Goal: Check status

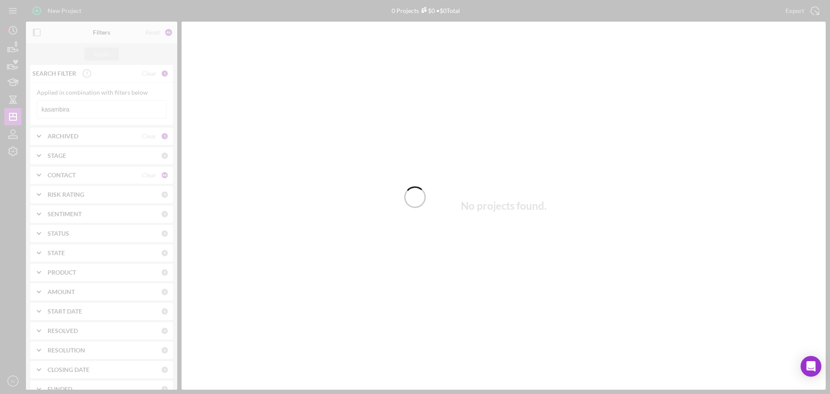
click at [77, 112] on div at bounding box center [415, 197] width 830 height 394
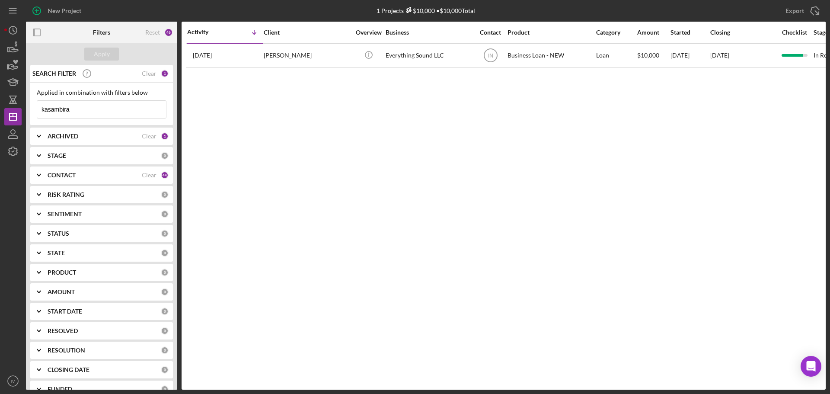
click at [74, 108] on input "kasambira" at bounding box center [101, 109] width 129 height 17
drag, startPoint x: 74, startPoint y: 108, endPoint x: 29, endPoint y: 108, distance: 45.8
click at [29, 109] on div "SEARCH FILTER Clear 1 Applied in combination with filters below kasambira Icon/…" at bounding box center [101, 227] width 151 height 325
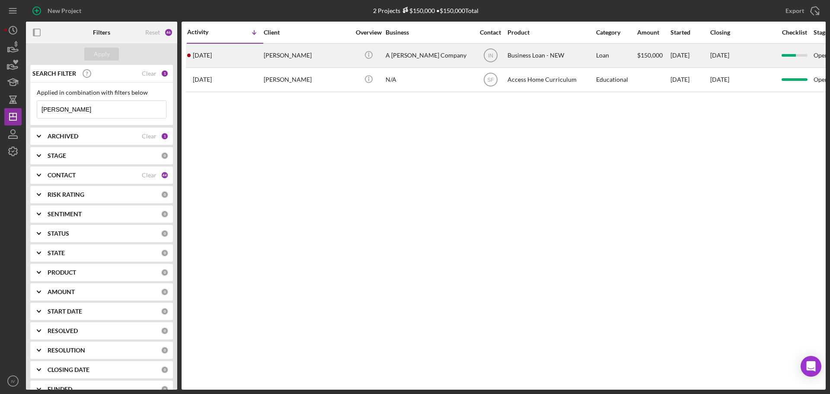
type input "[PERSON_NAME]"
click at [272, 57] on div "[PERSON_NAME]" at bounding box center [307, 55] width 86 height 23
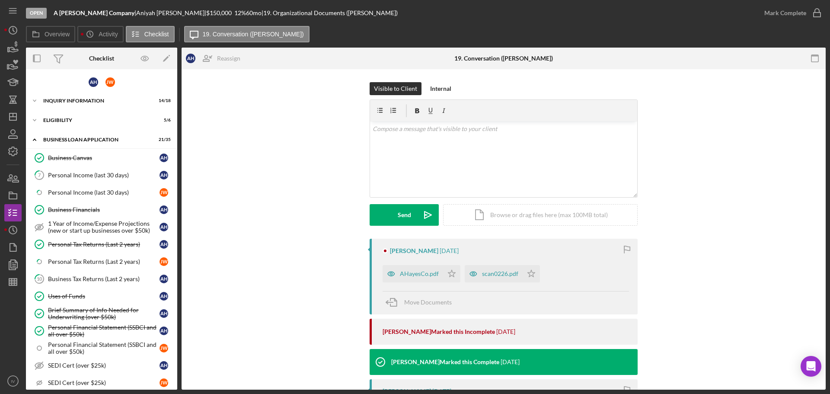
scroll to position [292, 0]
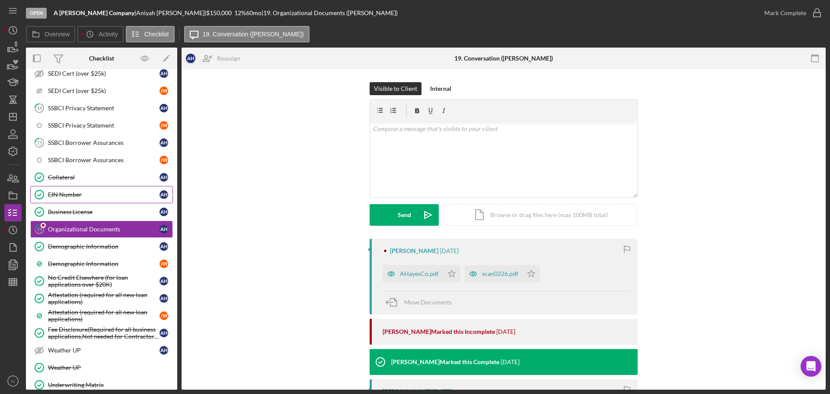
click at [68, 192] on div "EIN Number" at bounding box center [104, 194] width 112 height 7
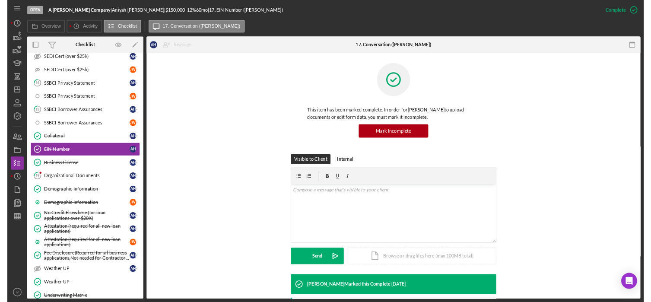
scroll to position [173, 0]
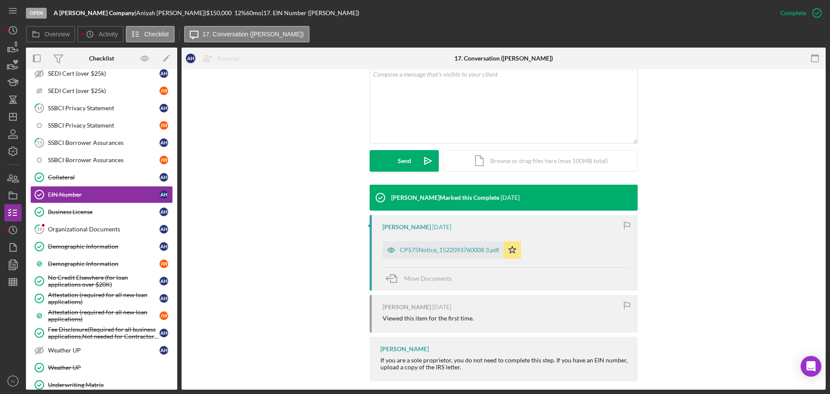
click at [414, 249] on div "CP575Notice_1522093760008 3.pdf" at bounding box center [449, 249] width 99 height 7
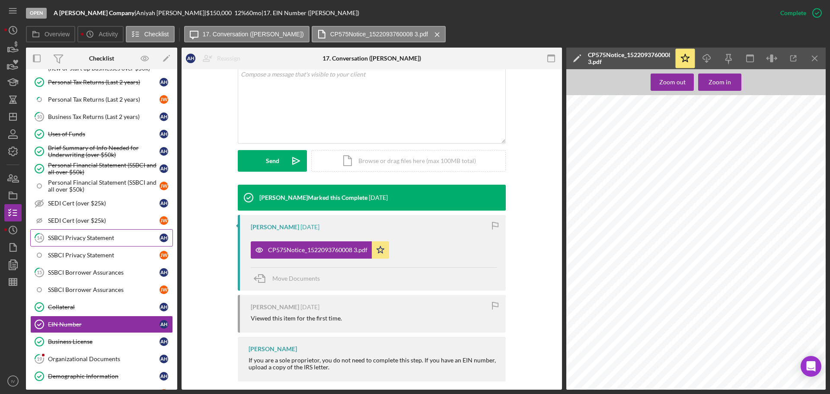
scroll to position [119, 0]
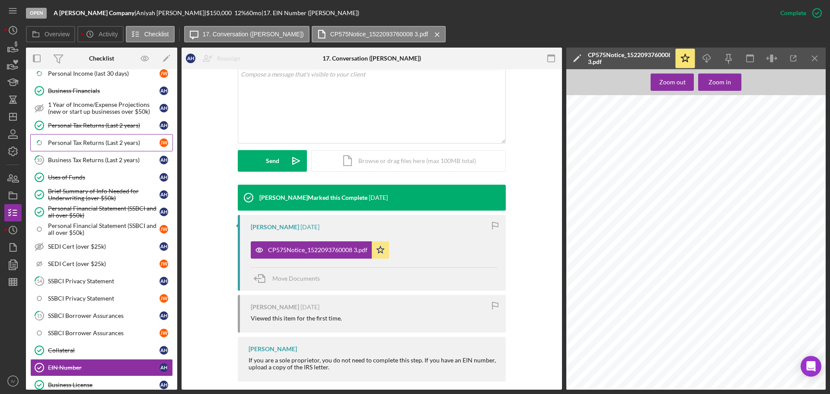
click at [80, 140] on div "Personal Tax Returns (Last 2 years)" at bounding box center [104, 142] width 112 height 7
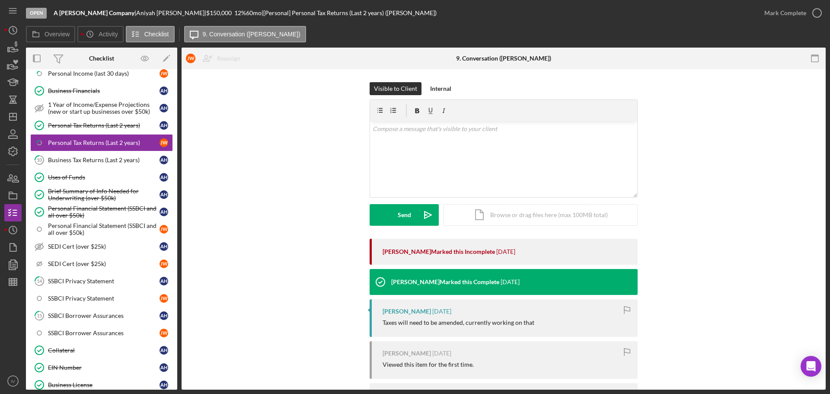
scroll to position [54, 0]
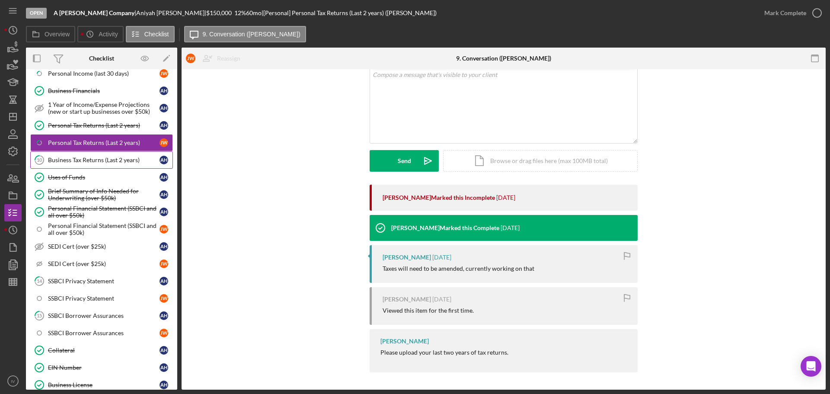
click at [99, 159] on div "Business Tax Returns (Last 2 years)" at bounding box center [104, 159] width 112 height 7
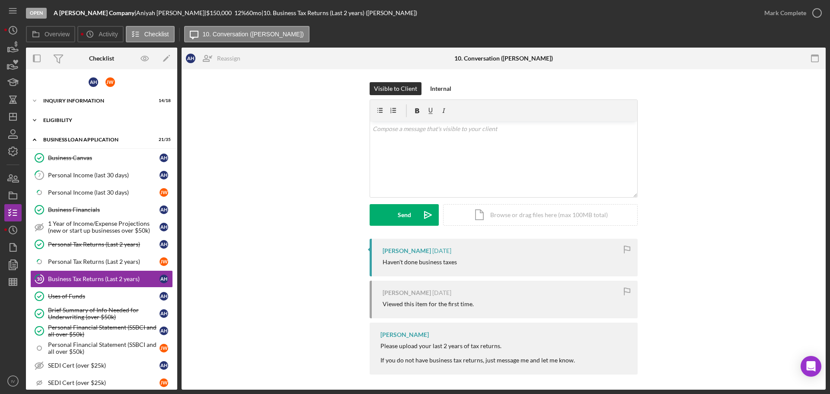
click at [61, 118] on div "Icon/Expander ELIGIBILITY 5 / 6" at bounding box center [101, 120] width 151 height 17
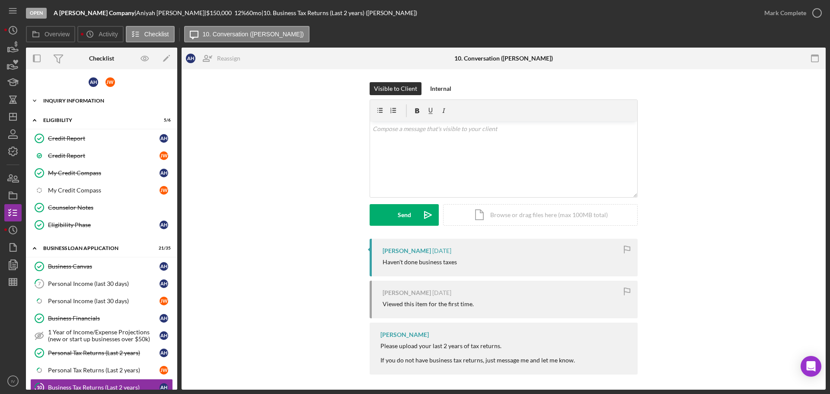
click at [66, 99] on div "INQUIRY INFORMATION" at bounding box center [104, 100] width 123 height 5
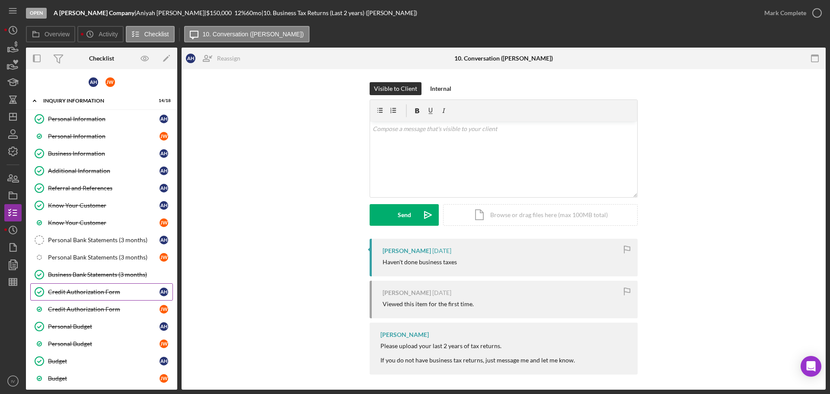
click at [80, 289] on div "Credit Authorization Form" at bounding box center [104, 291] width 112 height 7
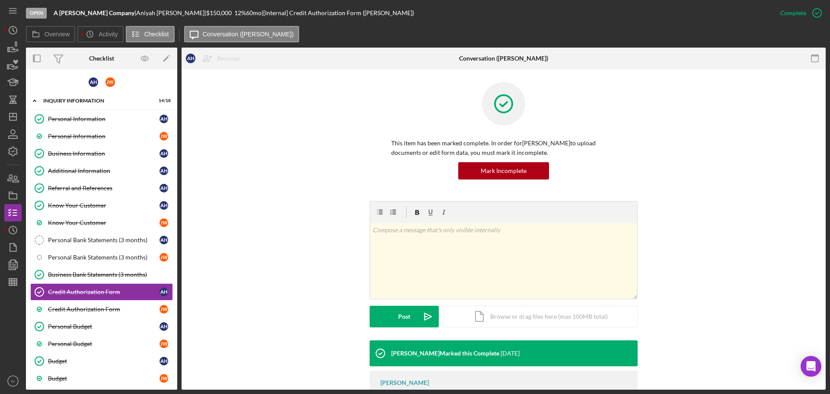
scroll to position [92, 0]
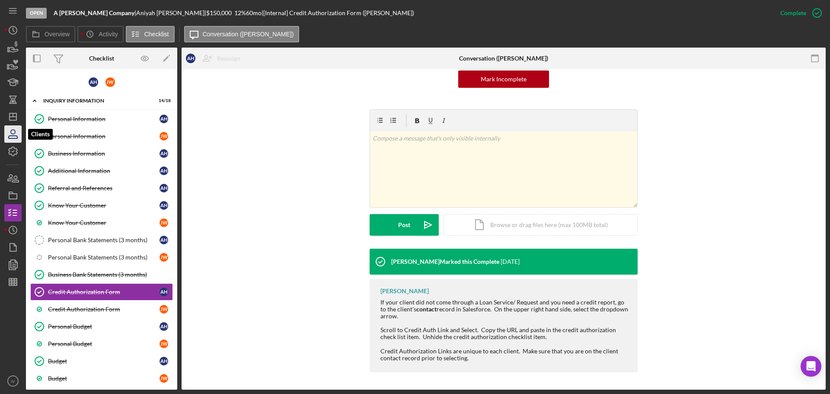
click at [15, 132] on icon "button" at bounding box center [13, 132] width 4 height 4
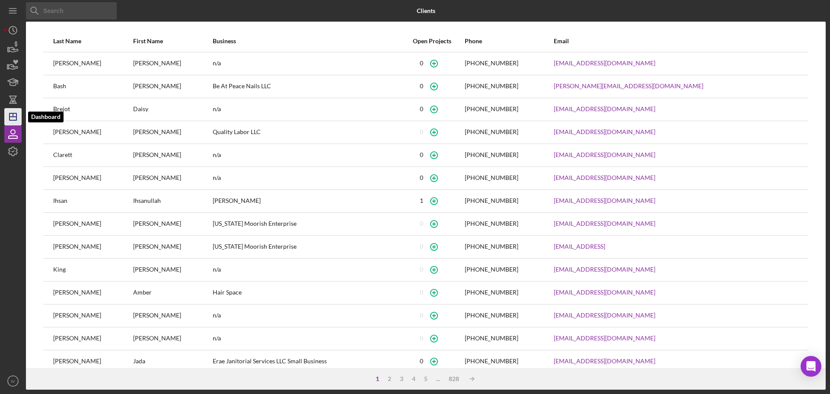
click at [10, 121] on icon "Icon/Dashboard" at bounding box center [13, 117] width 22 height 22
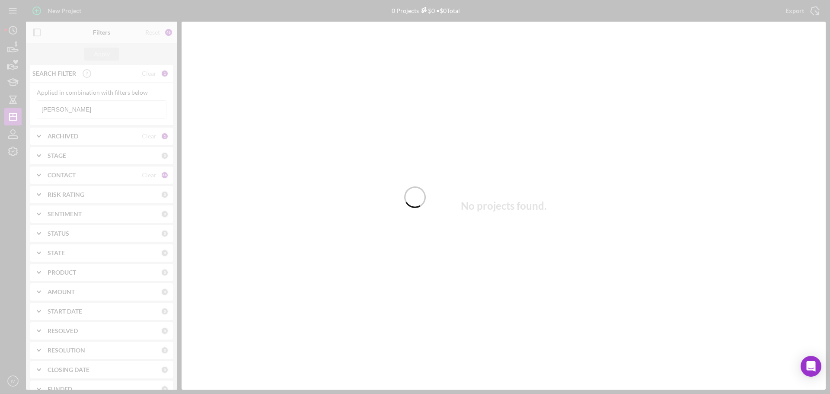
click at [73, 113] on div at bounding box center [415, 197] width 830 height 394
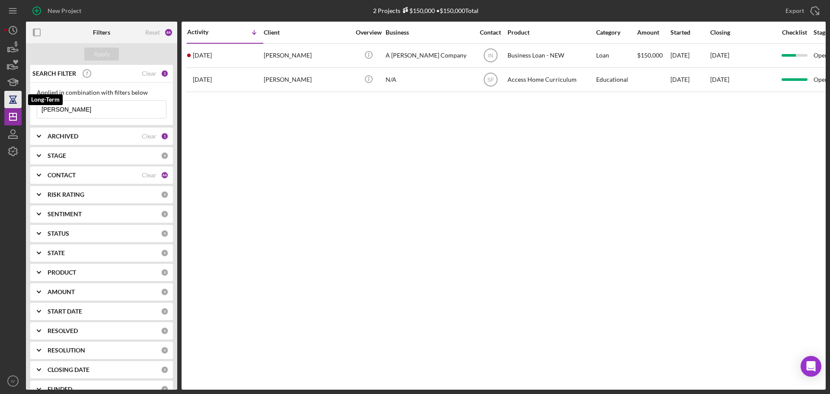
drag, startPoint x: 74, startPoint y: 105, endPoint x: 13, endPoint y: 104, distance: 61.0
click at [14, 105] on div "New Project 2 Projects $150,000 • $150,000 Total [PERSON_NAME] Export Icon/Expo…" at bounding box center [414, 194] width 821 height 389
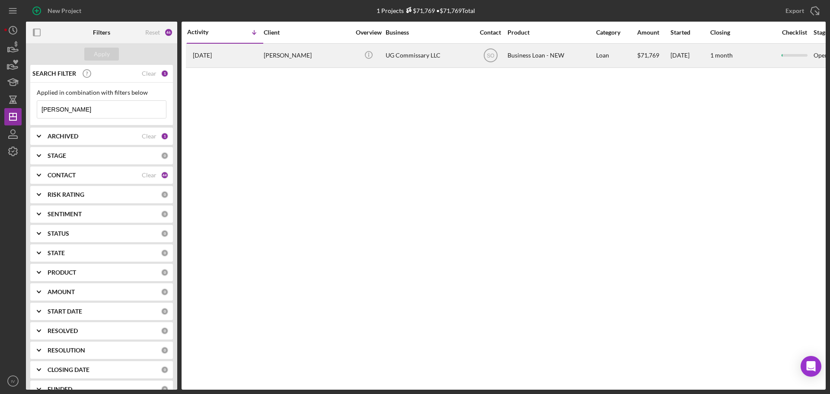
type input "[PERSON_NAME]"
click at [283, 57] on div "[PERSON_NAME]" at bounding box center [307, 55] width 86 height 23
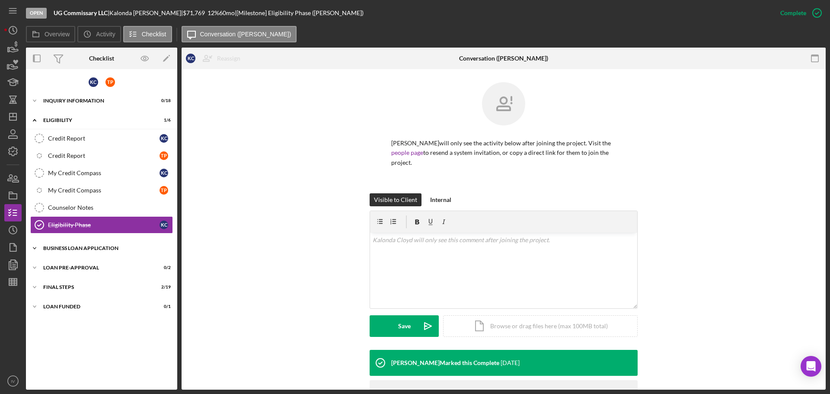
click at [81, 246] on div "BUSINESS LOAN APPLICATION" at bounding box center [104, 248] width 123 height 5
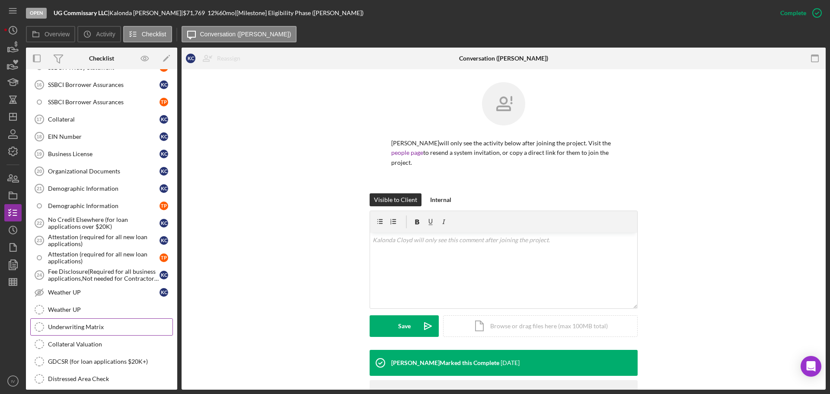
scroll to position [644, 0]
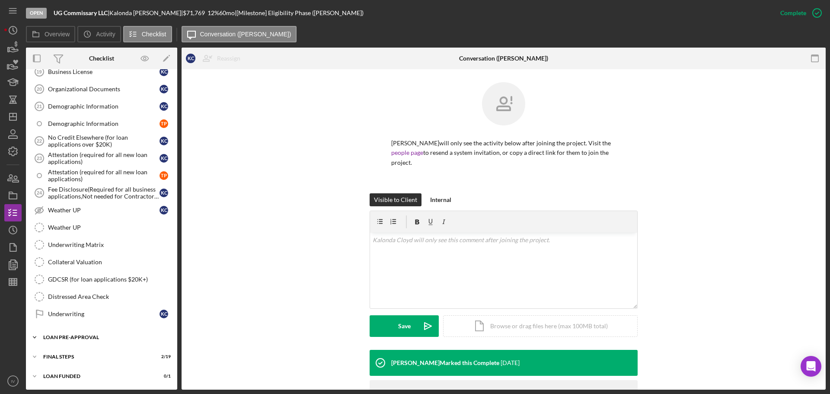
click at [81, 302] on div "LOAN PRE-APPROVAL" at bounding box center [104, 337] width 123 height 5
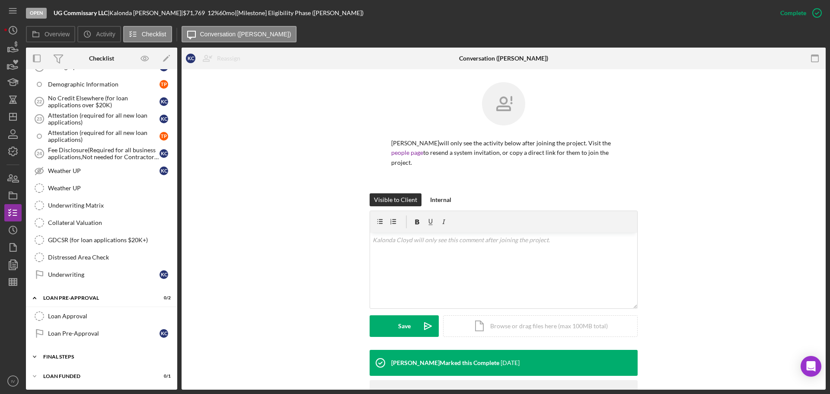
click at [78, 302] on div "FINAL STEPS" at bounding box center [104, 356] width 123 height 5
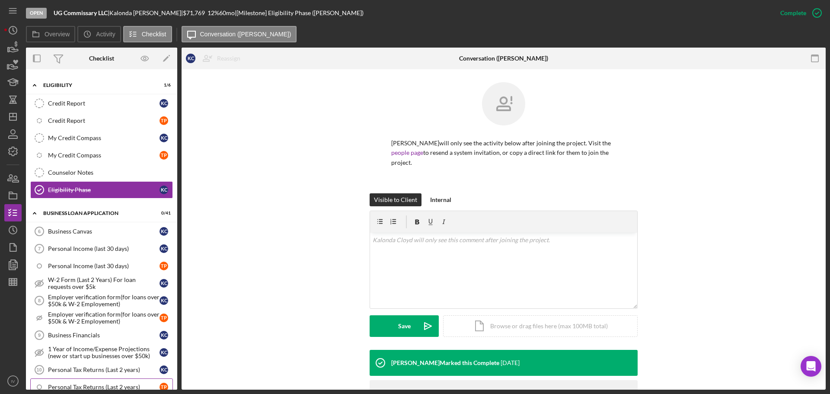
scroll to position [0, 0]
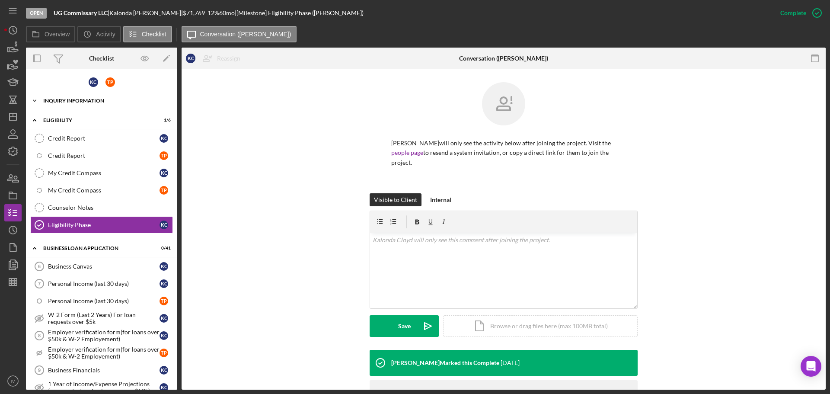
click at [85, 101] on div "INQUIRY INFORMATION" at bounding box center [104, 100] width 123 height 5
